Goal: Navigation & Orientation: Find specific page/section

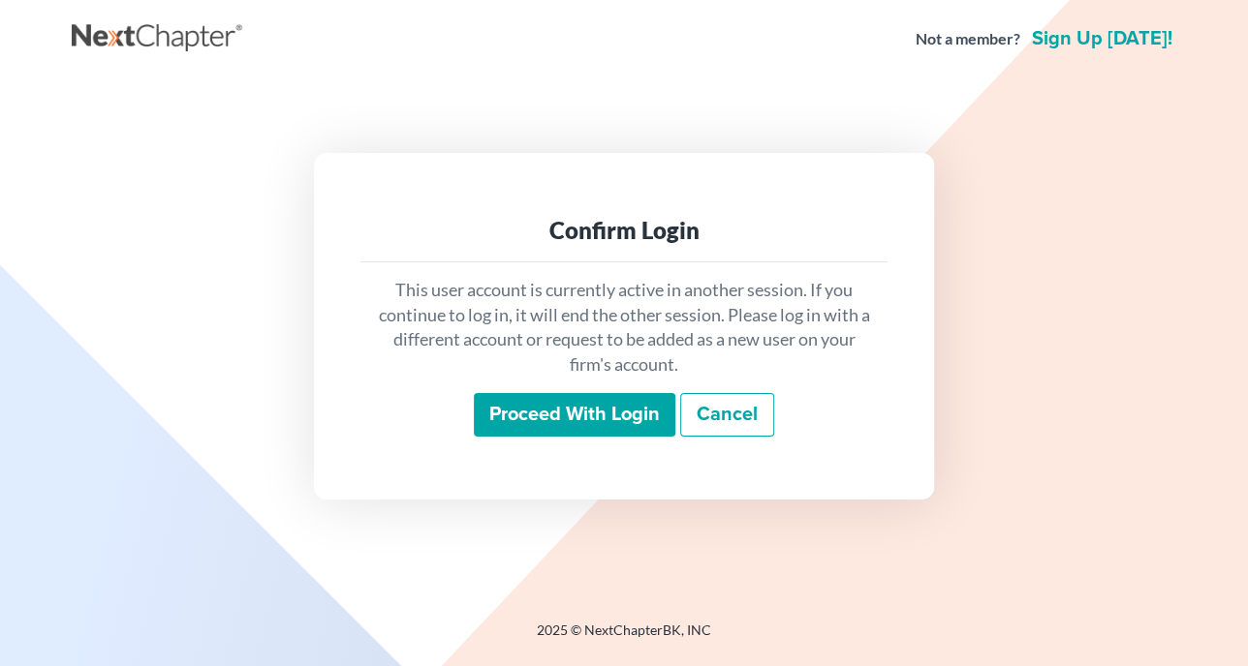
click at [540, 420] on input "Proceed with login" at bounding box center [574, 415] width 201 height 45
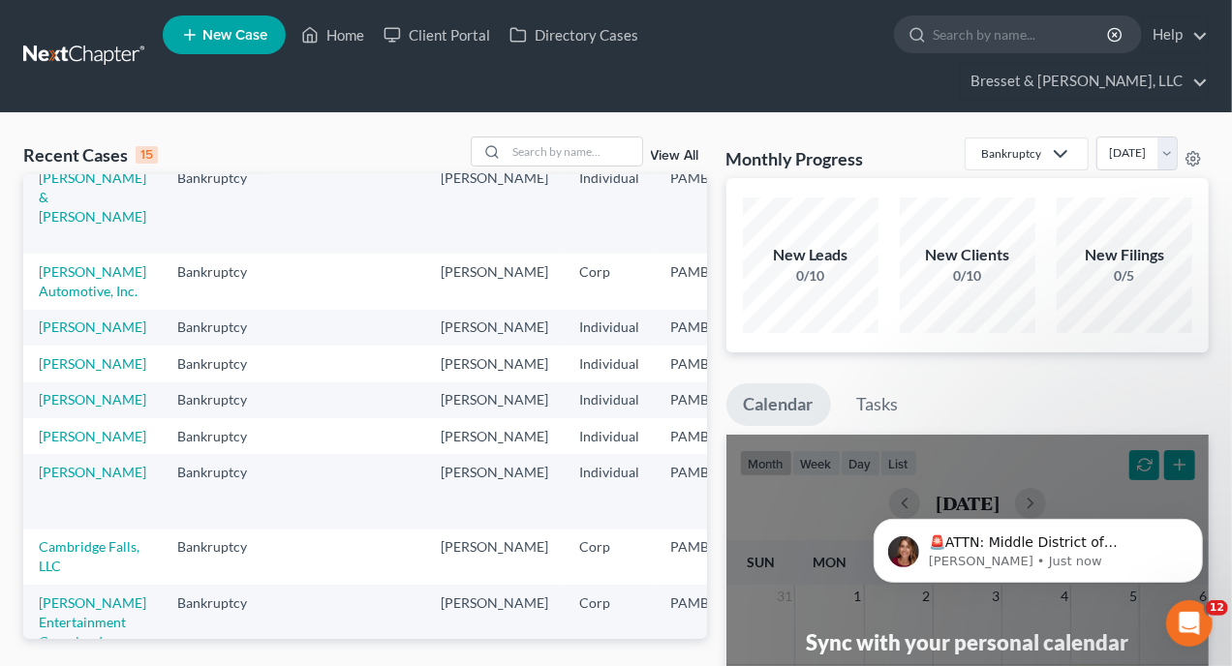
scroll to position [484, 0]
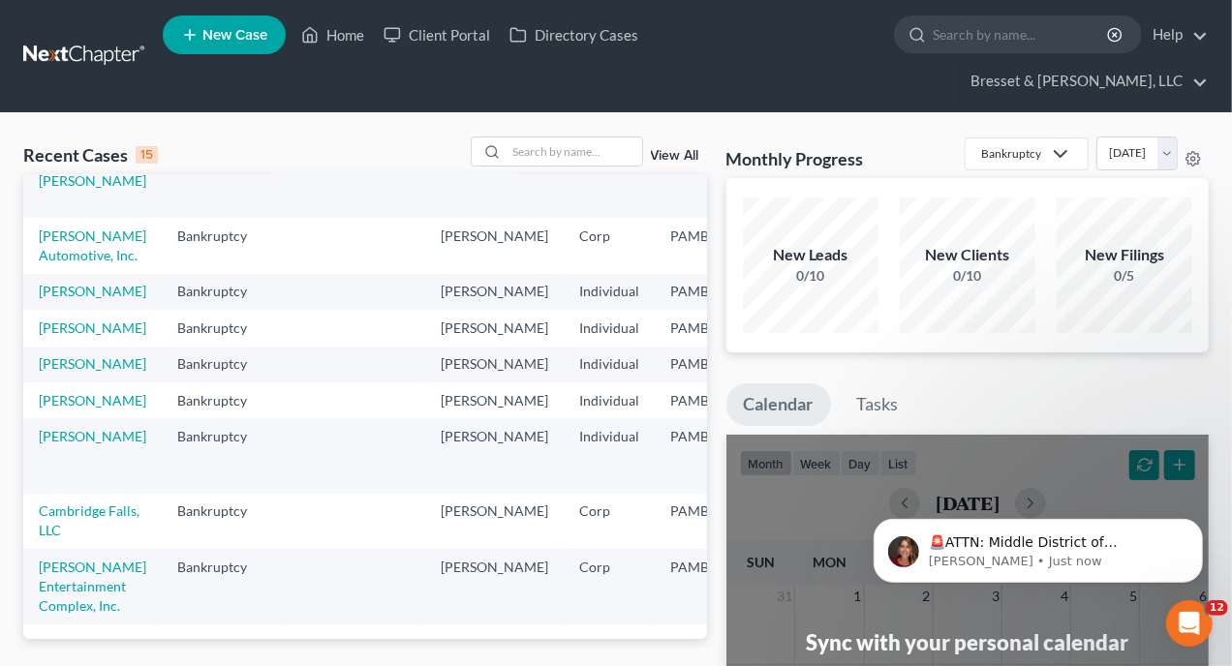
click at [62, 418] on td "Roegner, Susan" at bounding box center [92, 401] width 139 height 36
click at [60, 409] on link "Roegner, Susan" at bounding box center [93, 400] width 108 height 16
select select "10"
